Goal: Task Accomplishment & Management: Manage account settings

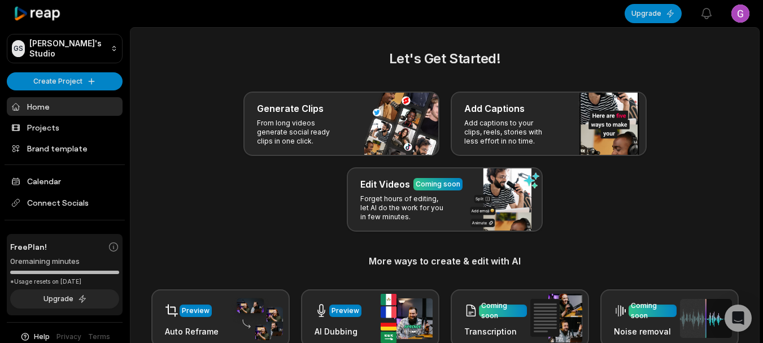
click at [739, 14] on html "GS [PERSON_NAME]'s Studio Create Project Home Projects Brand template Calendar …" at bounding box center [381, 171] width 763 height 343
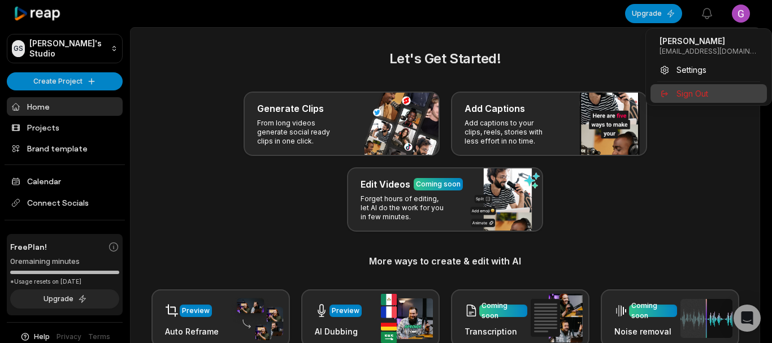
click at [690, 88] on span "Sign Out" at bounding box center [692, 94] width 32 height 12
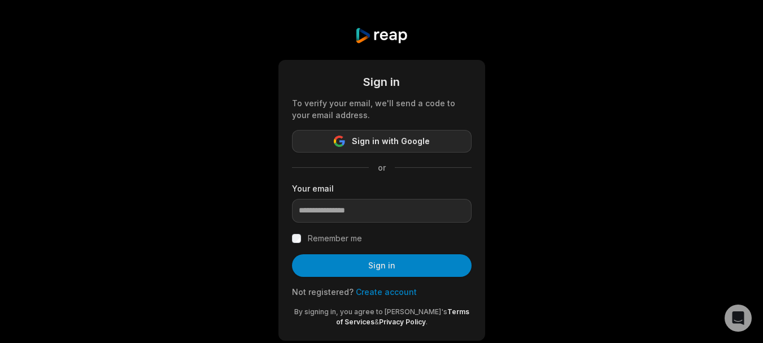
click at [387, 142] on span "Sign in with Google" at bounding box center [391, 141] width 78 height 14
